Goal: Task Accomplishment & Management: Manage account settings

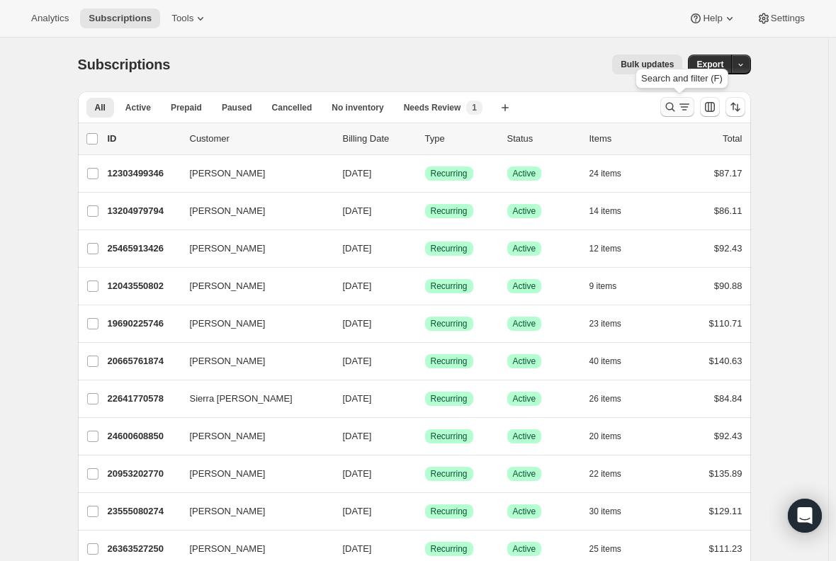
click at [675, 106] on icon "Search and filter results" at bounding box center [670, 107] width 14 height 14
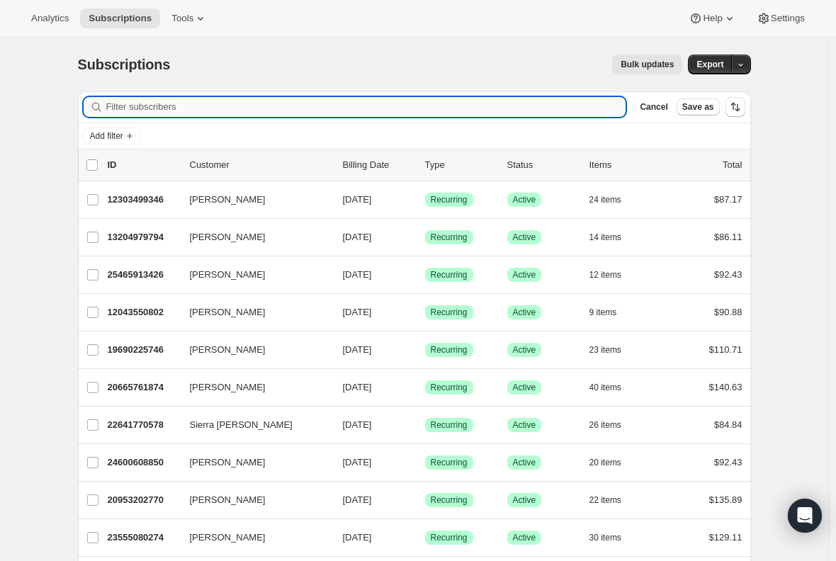
click at [369, 107] on input "Filter subscribers" at bounding box center [366, 107] width 520 height 20
paste input "[PERSON_NAME]"
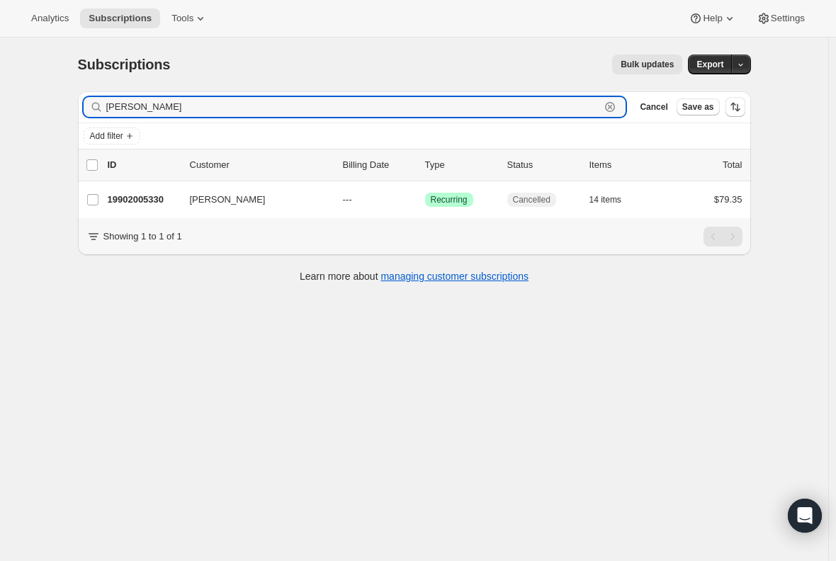
type input "[PERSON_NAME]"
drag, startPoint x: 181, startPoint y: 103, endPoint x: 32, endPoint y: 111, distance: 149.1
click at [32, 111] on div "Subscriptions. This page is ready Subscriptions Bulk updates More actions Bulk …" at bounding box center [414, 318] width 829 height 561
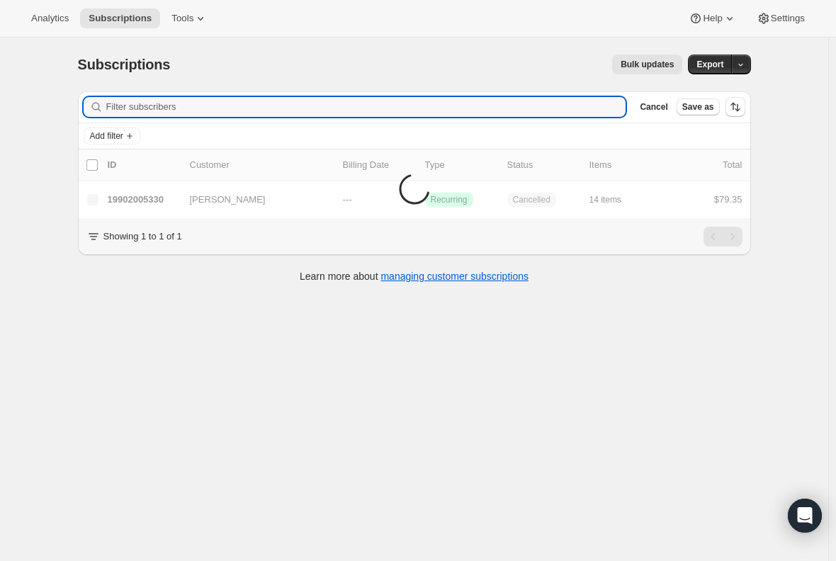
paste input "[PERSON_NAME]"
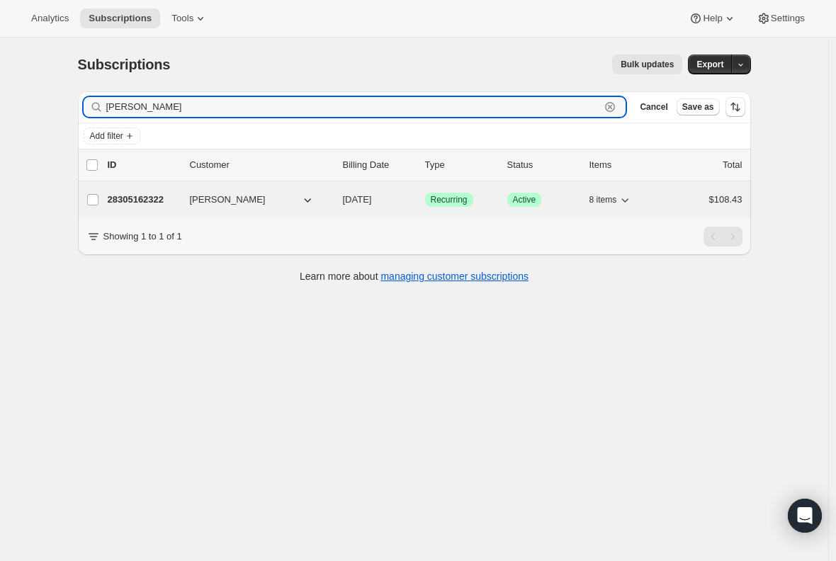
type input "[PERSON_NAME]"
click at [129, 197] on p "28305162322" at bounding box center [143, 200] width 71 height 14
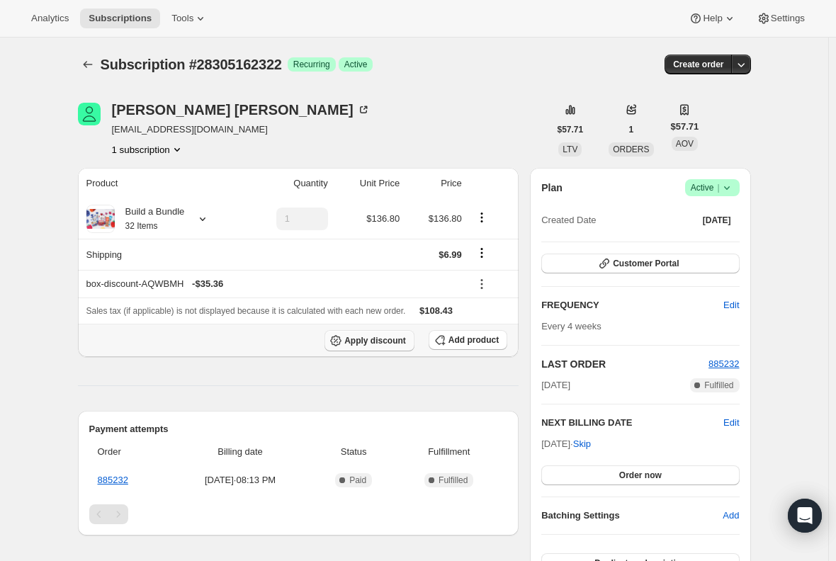
click at [342, 342] on icon "button" at bounding box center [335, 340] width 11 height 11
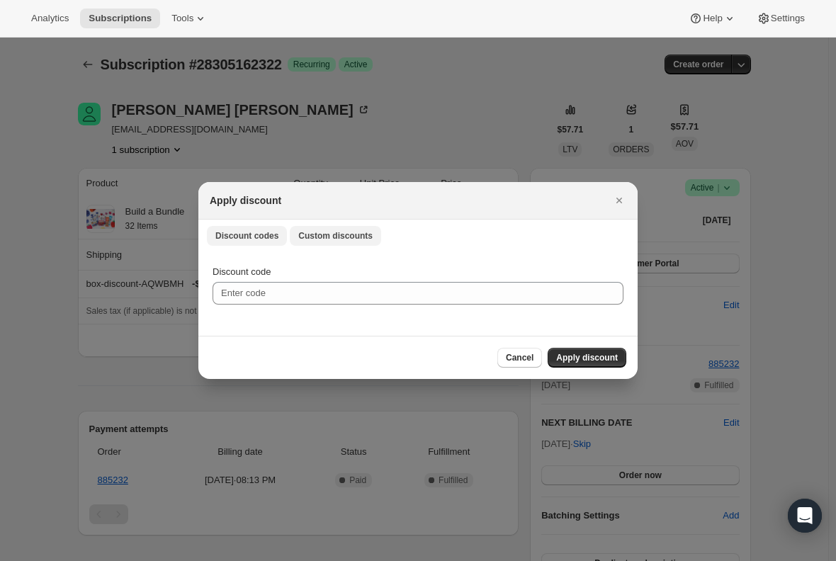
click at [338, 239] on span "Custom discounts" at bounding box center [335, 235] width 74 height 11
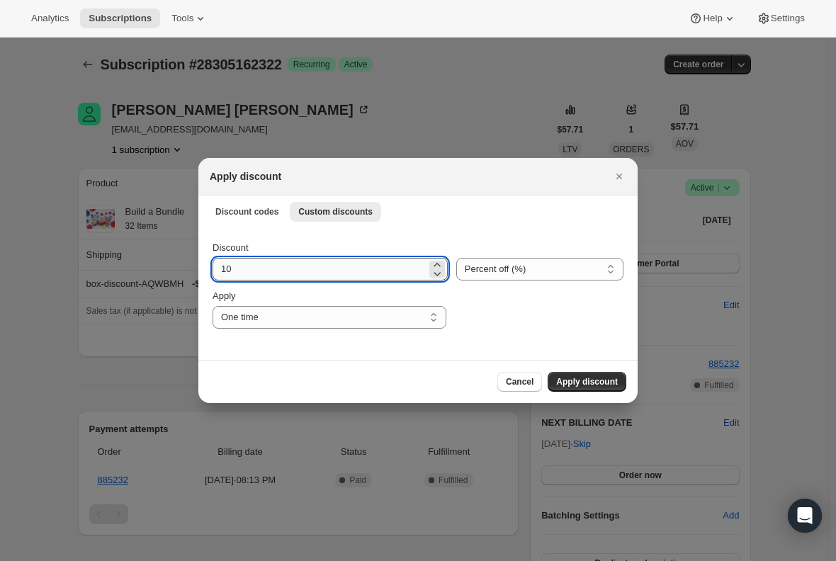
click at [259, 273] on input "10" at bounding box center [320, 269] width 214 height 23
type input "1"
type input "15"
click at [604, 381] on span "Apply discount" at bounding box center [587, 381] width 62 height 11
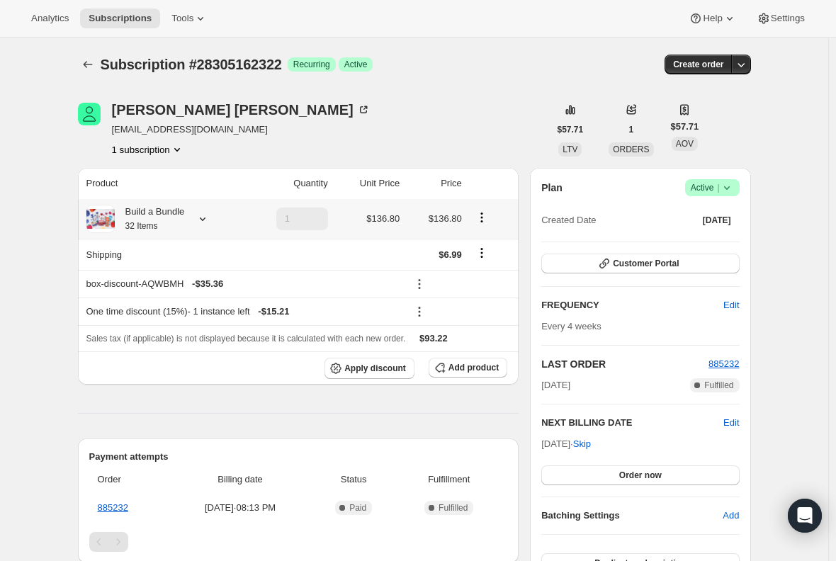
click at [164, 215] on div "Build a Bundle 32 Items" at bounding box center [150, 219] width 70 height 28
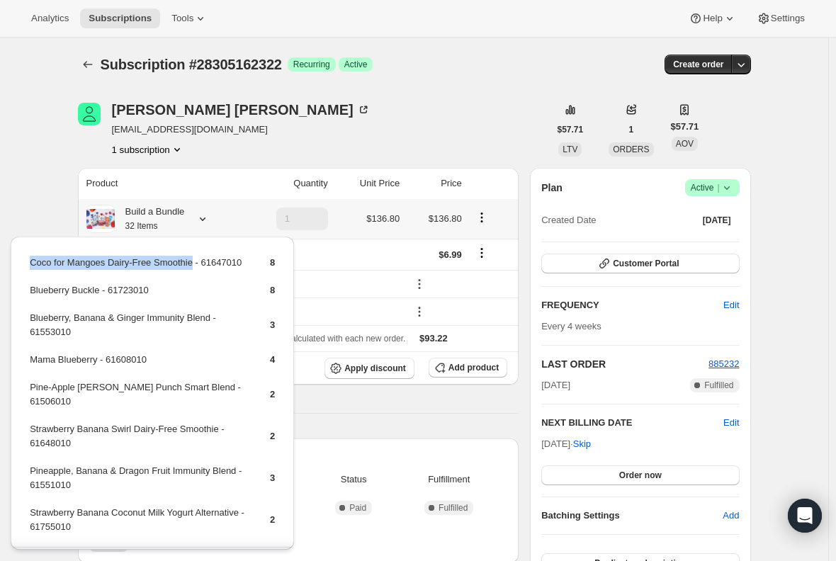
drag, startPoint x: 191, startPoint y: 268, endPoint x: 28, endPoint y: 269, distance: 162.3
click at [28, 269] on table "Coco for Mangoes Dairy-Free Smoothie - 61647010 8 Blueberry Buckle - 61723010 8…" at bounding box center [153, 400] width 250 height 293
copy td "Coco for Mangoes Dairy-Free Smoothie"
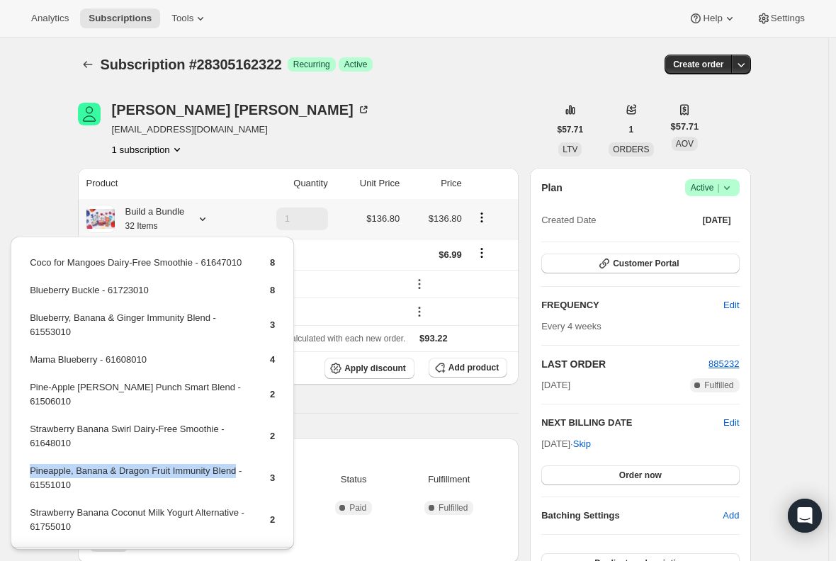
drag, startPoint x: 239, startPoint y: 466, endPoint x: 28, endPoint y: 474, distance: 210.7
click at [28, 474] on table "Coco for Mangoes Dairy-Free Smoothie - 61647010 8 Blueberry Buckle - 61723010 8…" at bounding box center [153, 400] width 250 height 293
copy td "Pineapple, Banana & Dragon Fruit Immunity Blend"
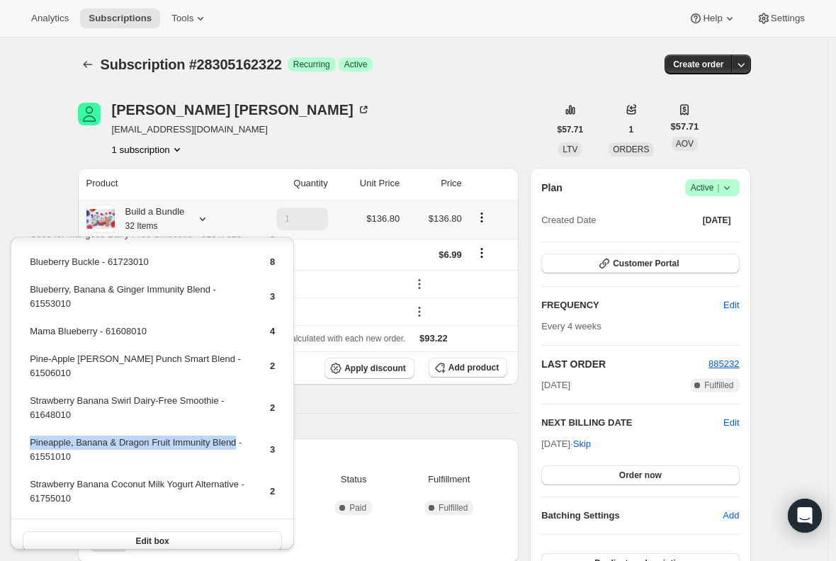
scroll to position [42, 0]
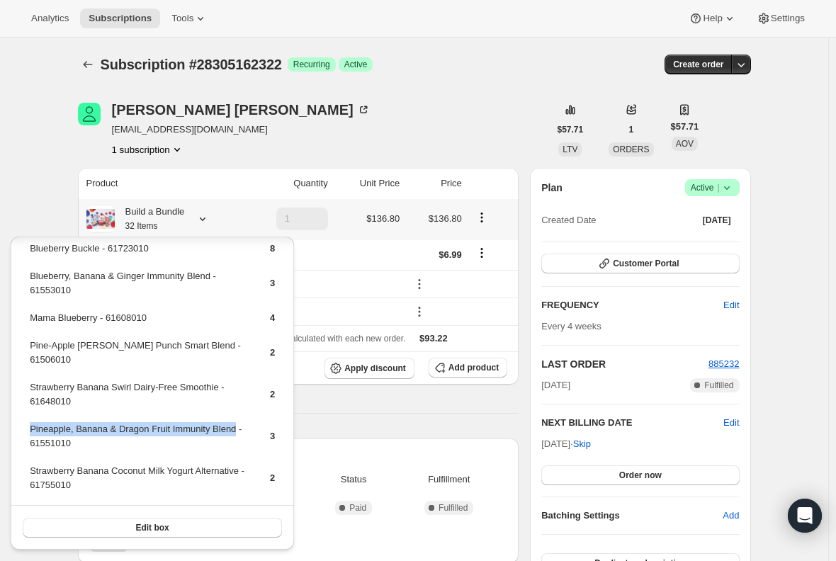
copy td "Pineapple, Banana & Dragon Fruit Immunity Blend"
click at [469, 370] on span "Add product" at bounding box center [474, 367] width 50 height 11
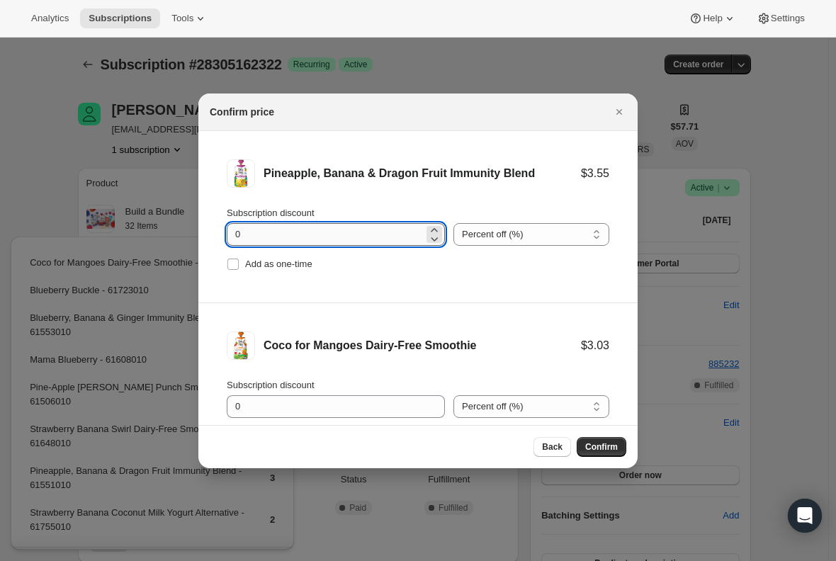
click at [271, 235] on input "0" at bounding box center [325, 234] width 197 height 23
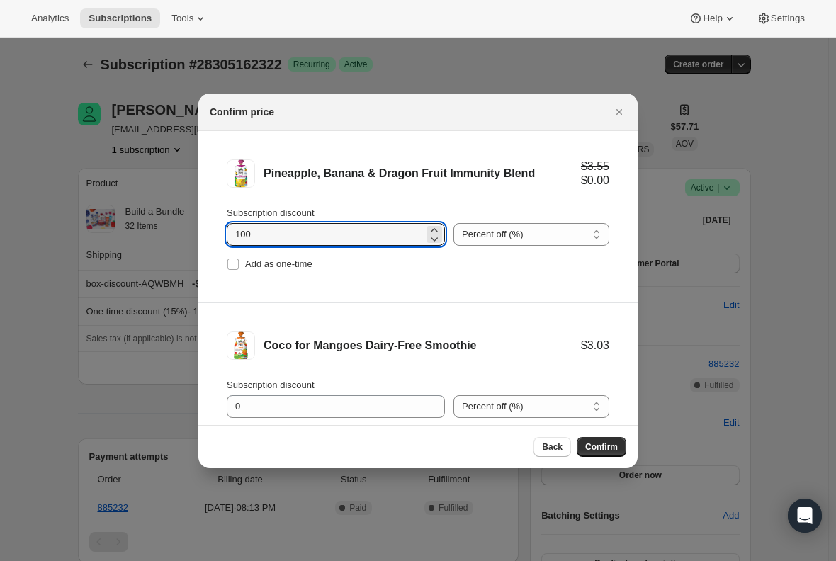
type input "100"
click at [208, 362] on li "Coco for Mangoes Dairy-Free Smoothie $3.03 Subscription discount 0 Percent off …" at bounding box center [417, 389] width 439 height 172
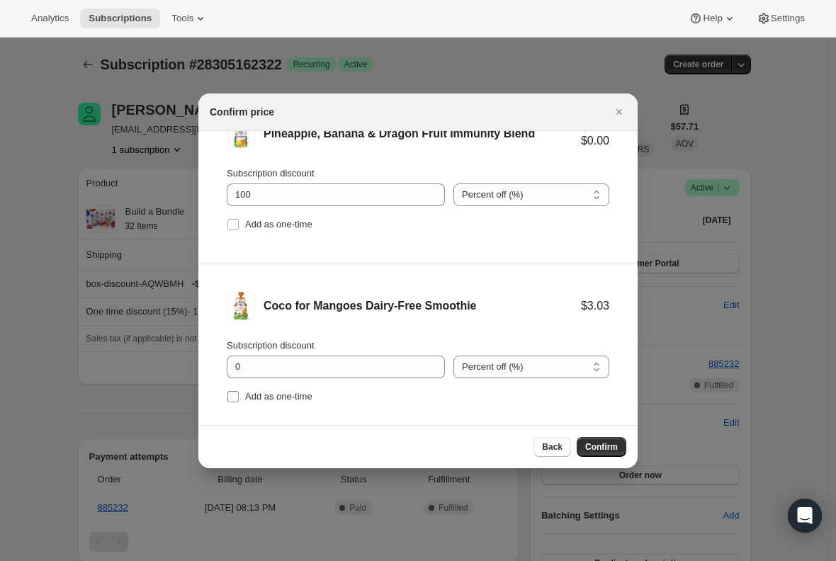
scroll to position [59, 0]
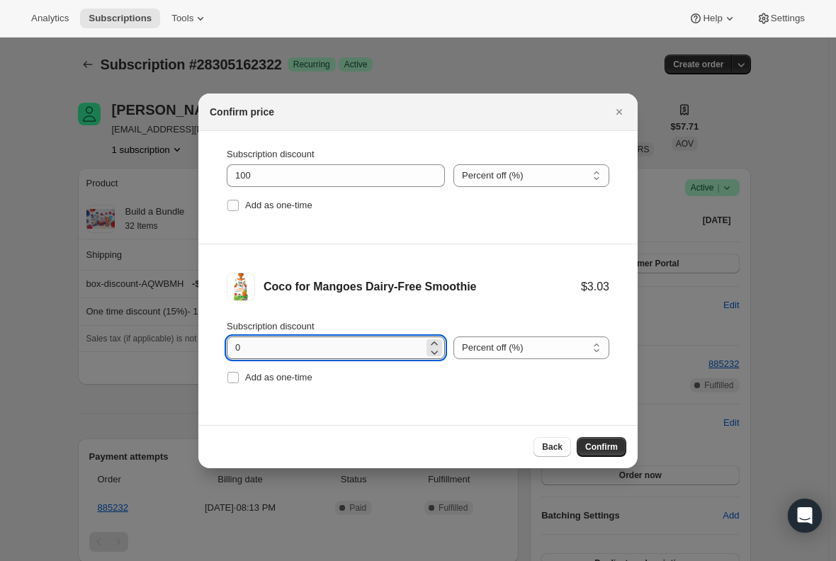
click at [254, 346] on input "0" at bounding box center [325, 348] width 197 height 23
type input "100"
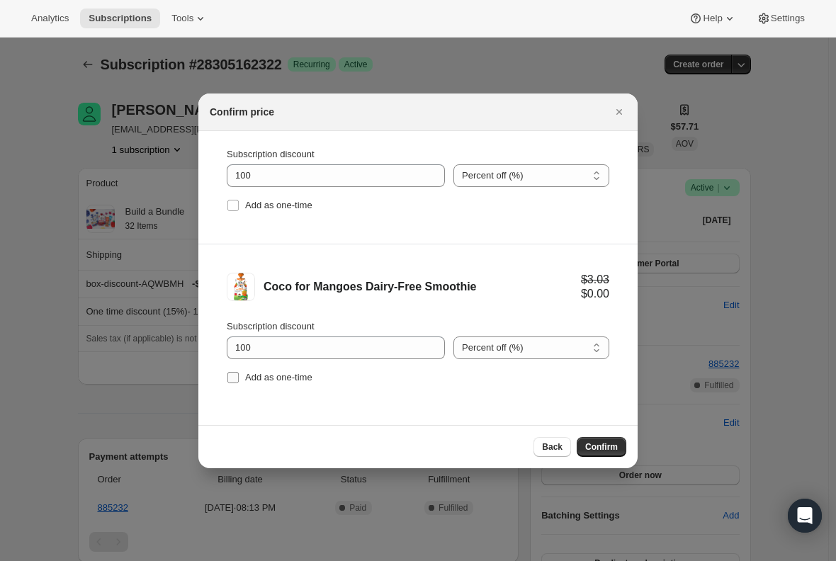
click at [235, 379] on input "Add as one-time" at bounding box center [233, 377] width 11 height 11
checkbox input "true"
click at [234, 203] on input "Add as one-time" at bounding box center [233, 205] width 11 height 11
checkbox input "true"
click at [332, 448] on div "Back Confirm" at bounding box center [418, 447] width 417 height 20
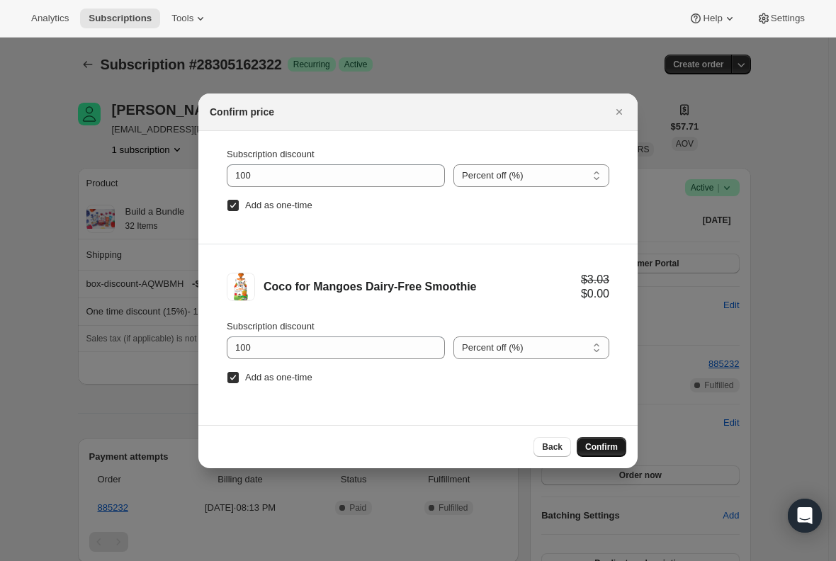
click at [603, 446] on span "Confirm" at bounding box center [601, 447] width 33 height 11
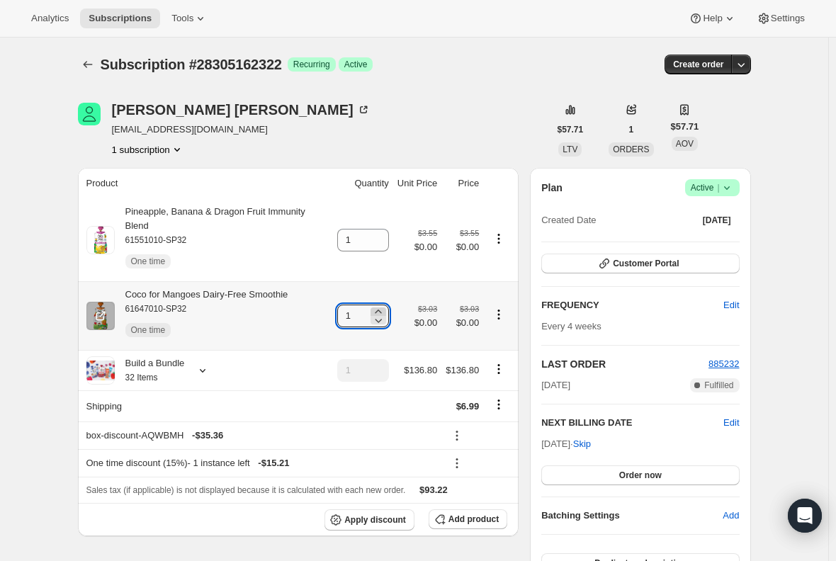
click at [383, 305] on icon at bounding box center [378, 312] width 14 height 14
type input "2"
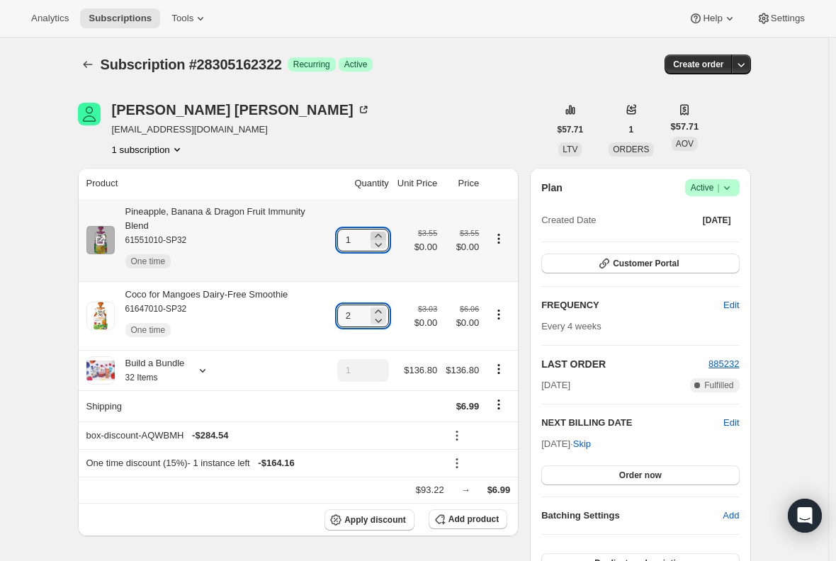
click at [385, 229] on icon at bounding box center [378, 236] width 14 height 14
type input "2"
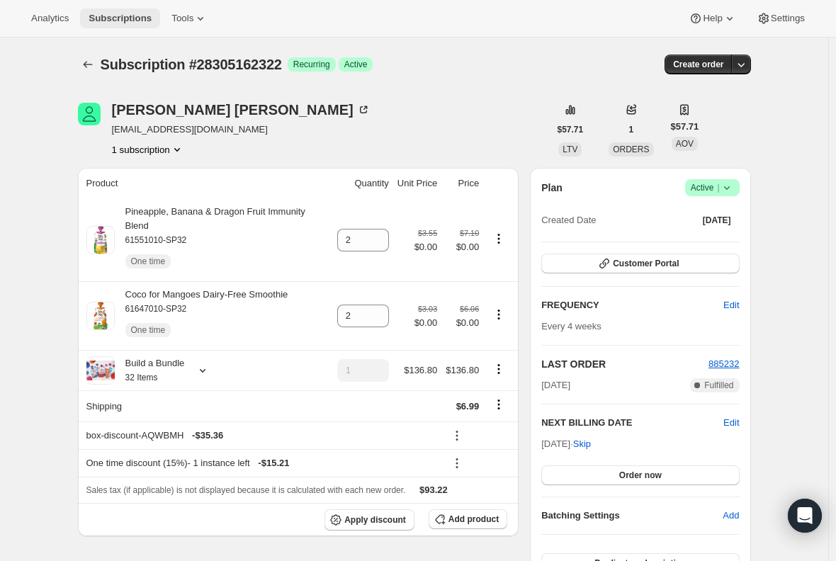
click at [105, 20] on span "Subscriptions" at bounding box center [120, 18] width 63 height 11
